Goal: Communication & Community: Connect with others

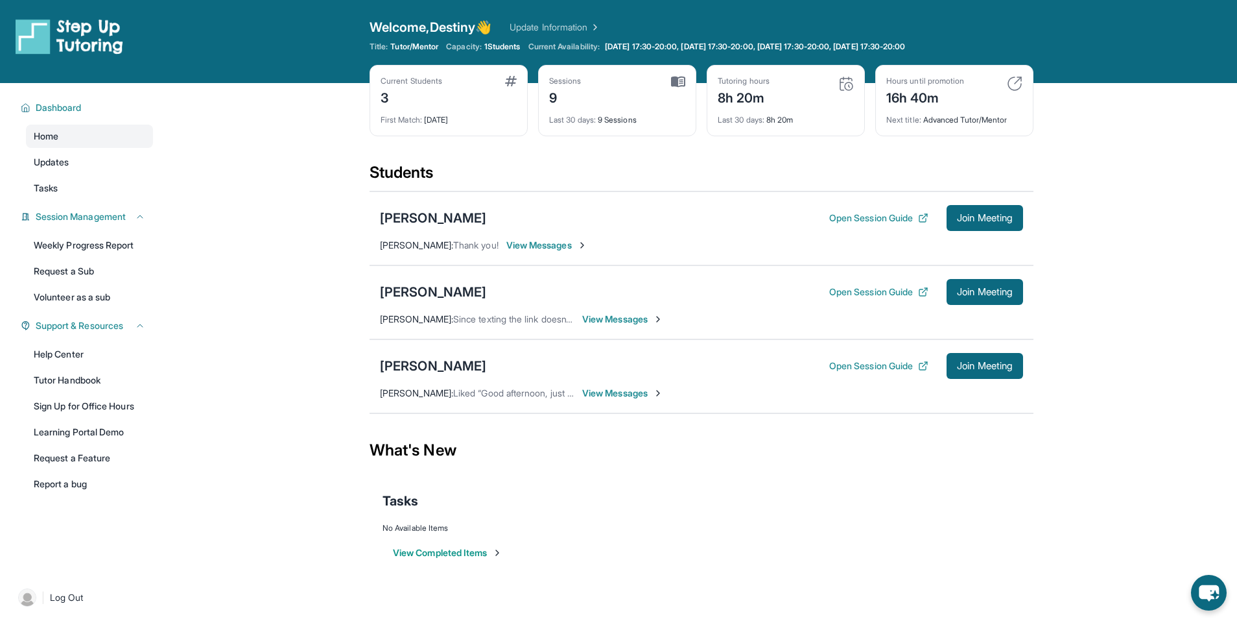
click at [865, 156] on div "Current Students 3 First Match : [DATE] Sessions 9 Last 30 days : 9 Sessions Tu…" at bounding box center [702, 113] width 664 height 97
click at [615, 396] on span "View Messages" at bounding box center [622, 392] width 81 height 13
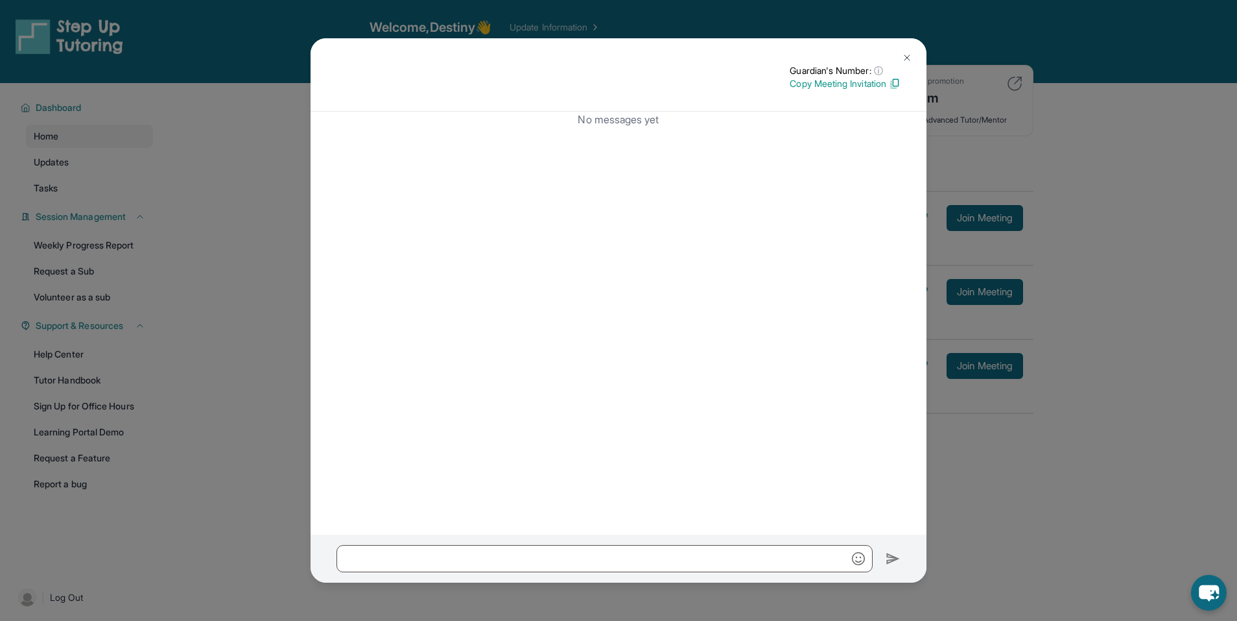
click at [911, 60] on img at bounding box center [907, 58] width 10 height 10
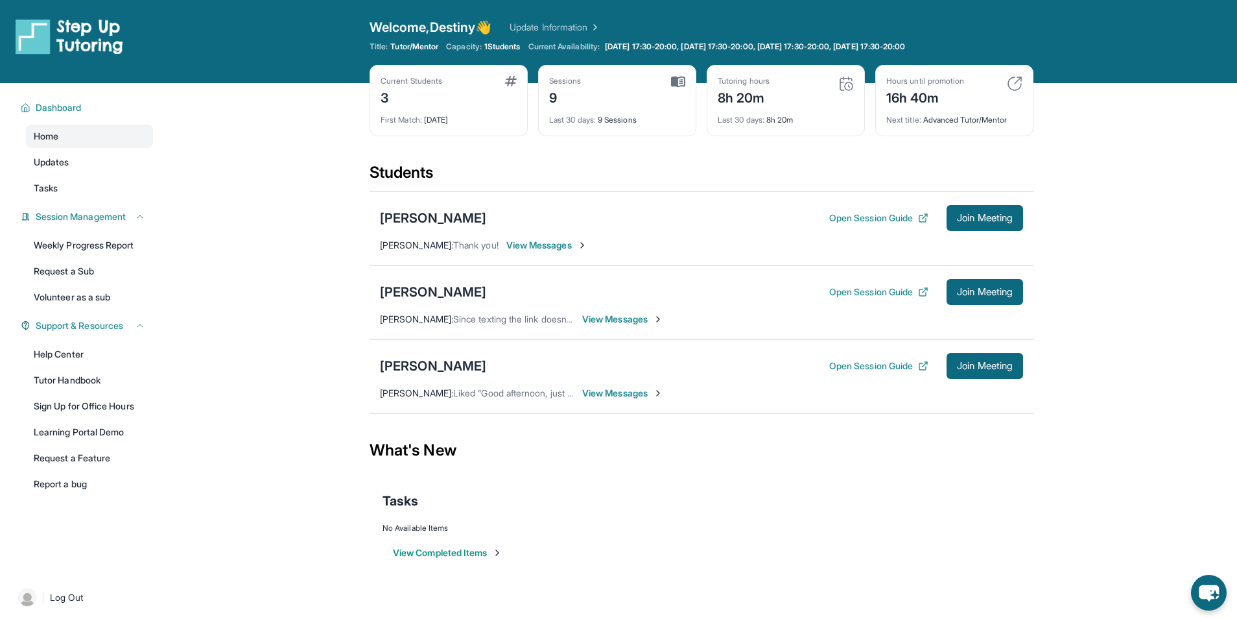
drag, startPoint x: 612, startPoint y: 315, endPoint x: 619, endPoint y: 314, distance: 7.2
click at [613, 315] on span "View Messages" at bounding box center [622, 319] width 81 height 13
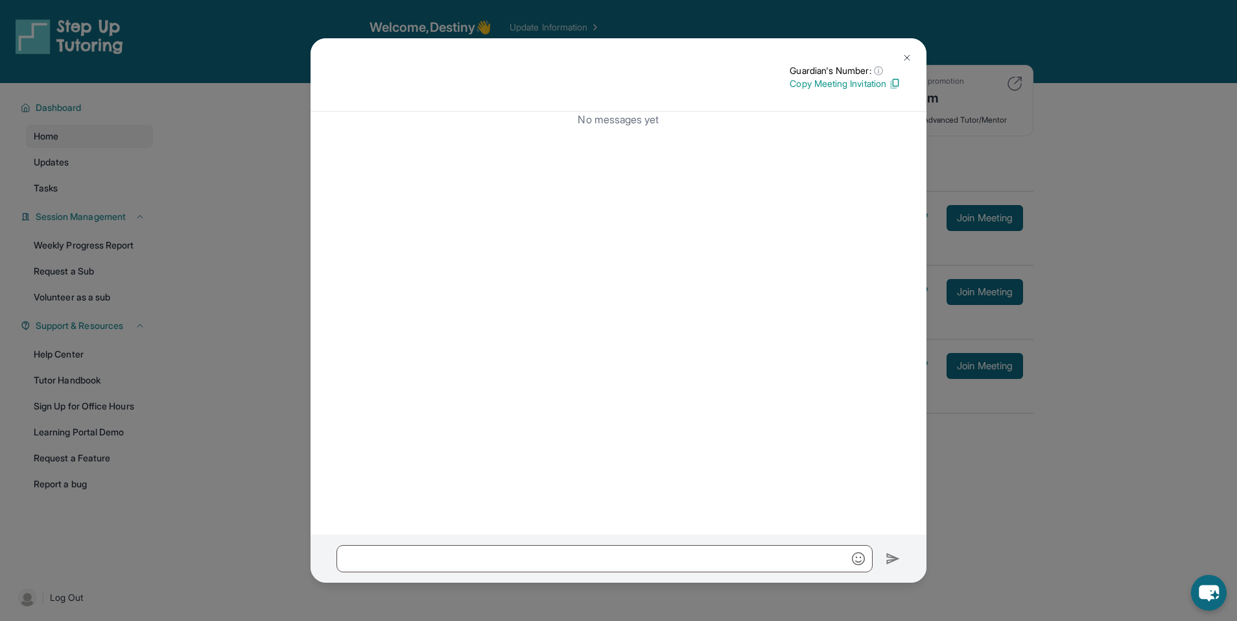
click at [903, 53] on img at bounding box center [907, 58] width 10 height 10
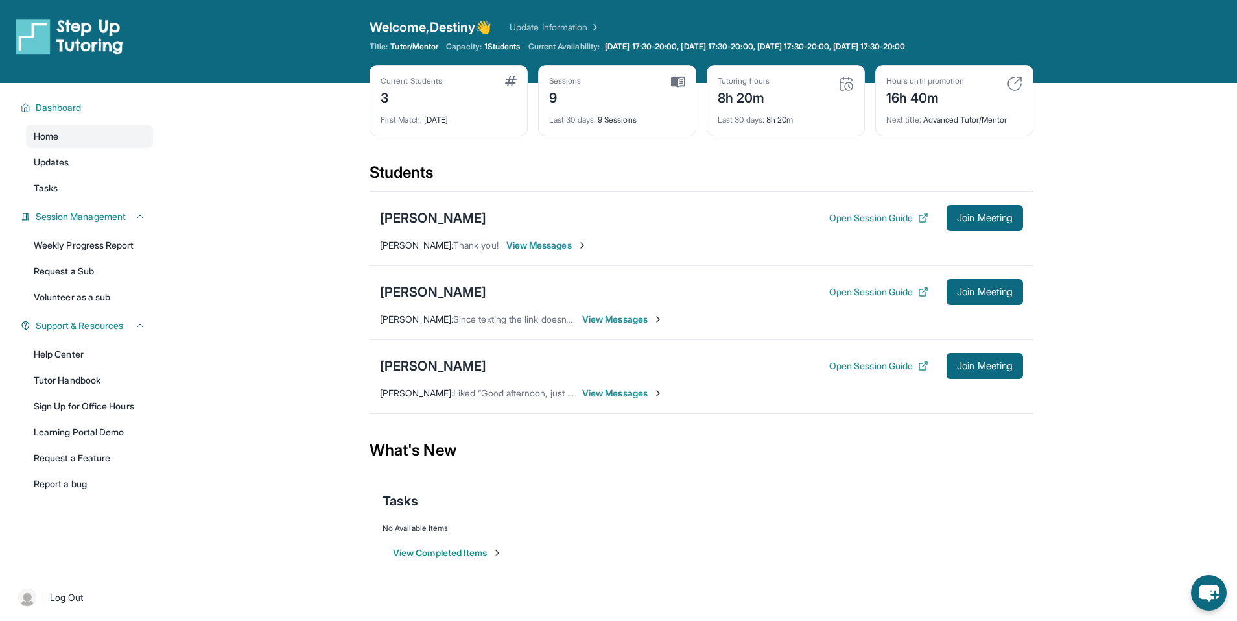
click at [559, 255] on div "[PERSON_NAME] Open Session Guide Join Meeting [PERSON_NAME] : Thank you! View M…" at bounding box center [702, 228] width 664 height 74
click at [564, 244] on span "View Messages" at bounding box center [546, 245] width 81 height 13
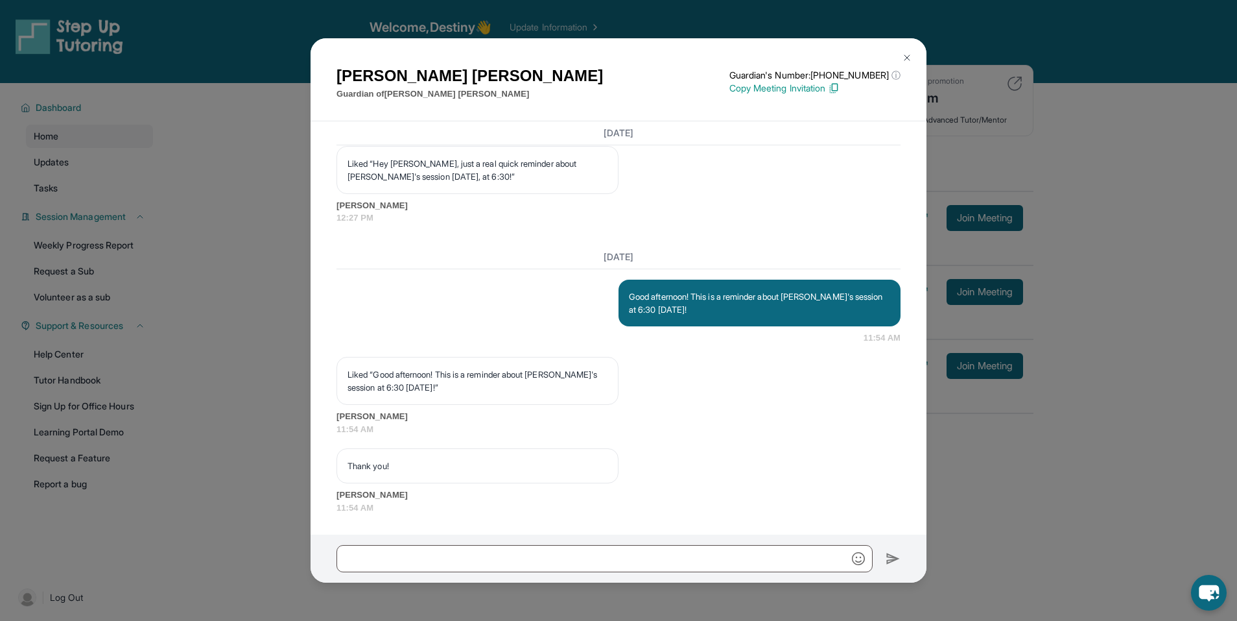
scroll to position [4295, 0]
click at [910, 62] on img at bounding box center [907, 58] width 10 height 10
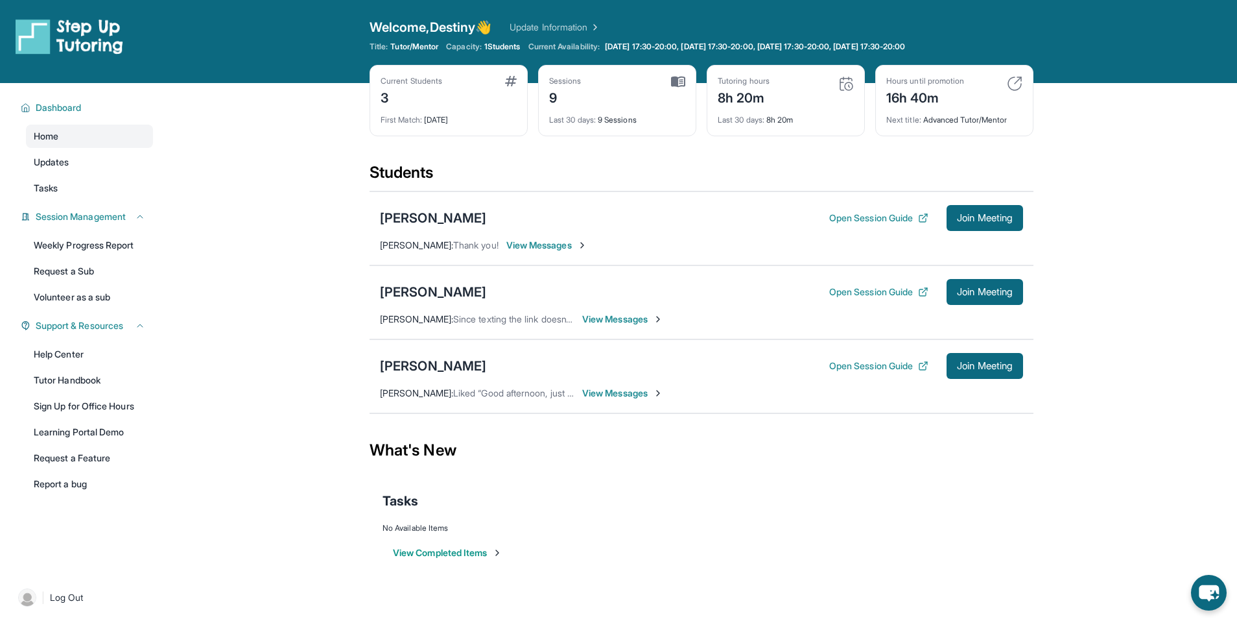
click at [601, 316] on span "View Messages" at bounding box center [622, 319] width 81 height 13
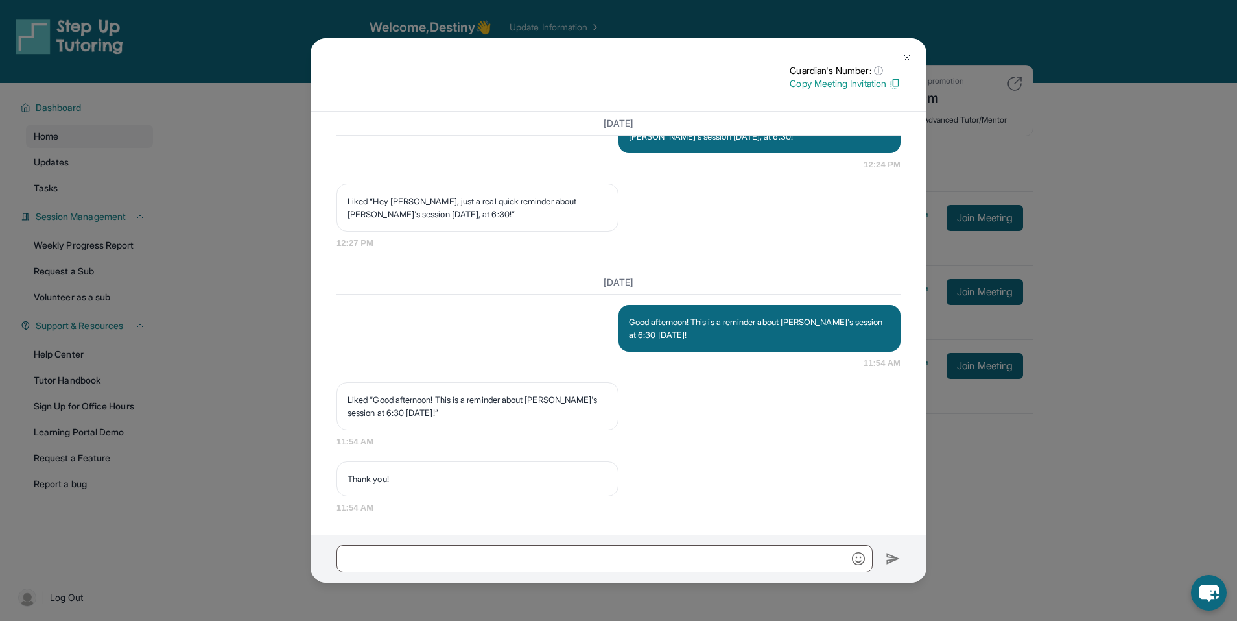
scroll to position [4120, 0]
click at [904, 53] on img at bounding box center [907, 58] width 10 height 10
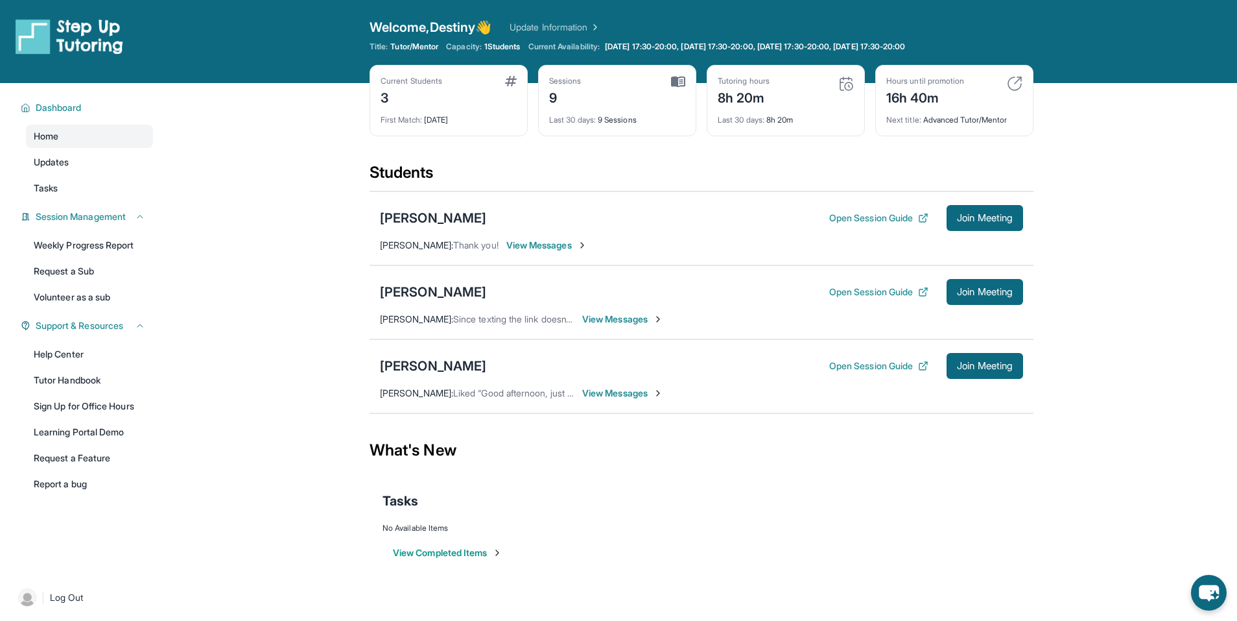
click at [601, 452] on div "What's New" at bounding box center [702, 450] width 664 height 57
click at [639, 479] on div "Tasks" at bounding box center [702, 501] width 638 height 44
click at [999, 357] on button "Join Meeting" at bounding box center [985, 366] width 77 height 26
